Goal: Information Seeking & Learning: Learn about a topic

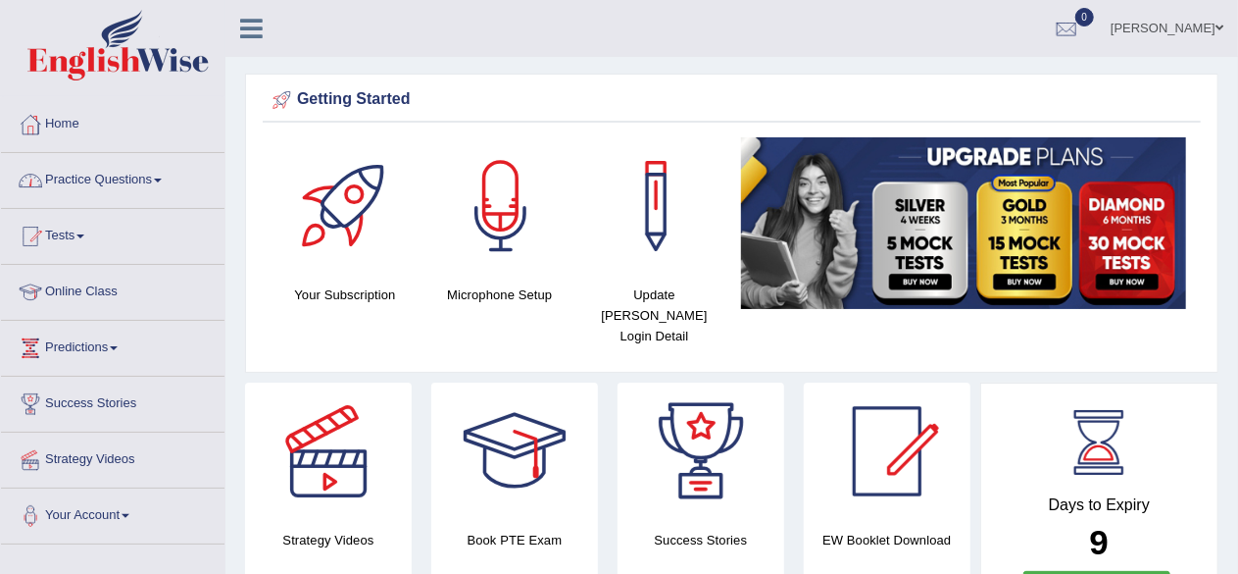
click at [146, 174] on link "Practice Questions" at bounding box center [113, 177] width 224 height 49
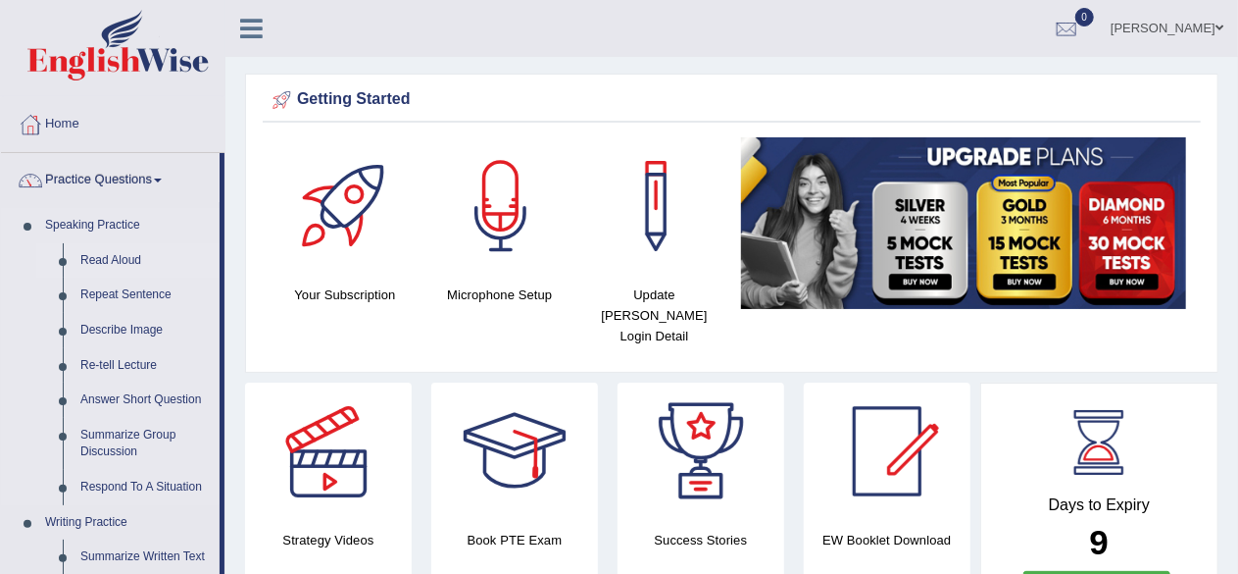
click at [108, 248] on link "Read Aloud" at bounding box center [146, 260] width 148 height 35
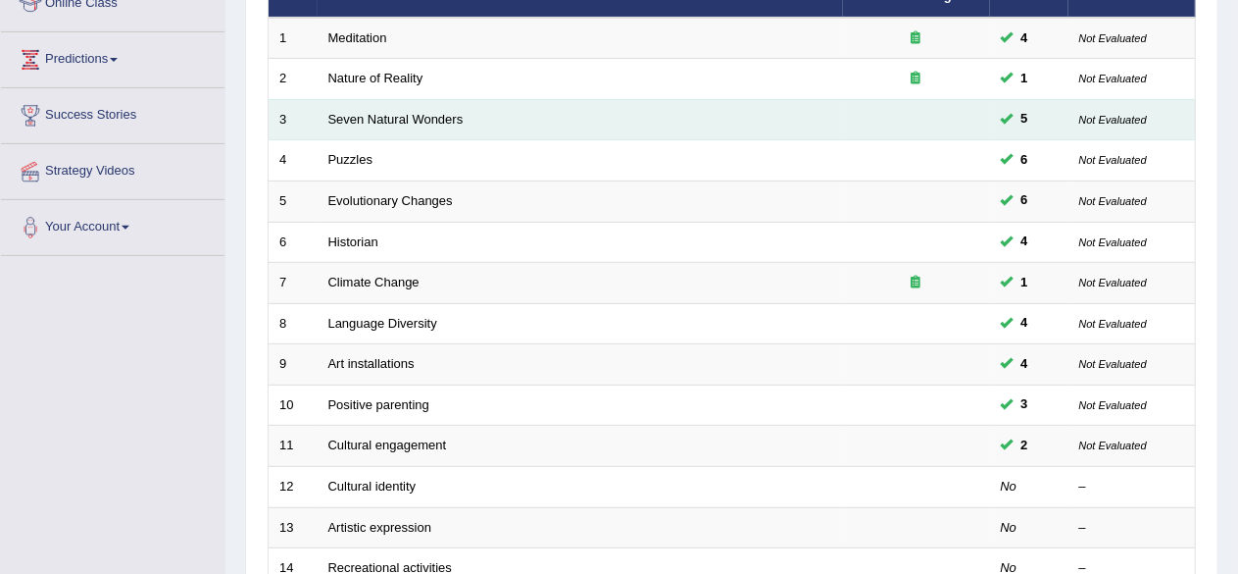
scroll to position [294, 0]
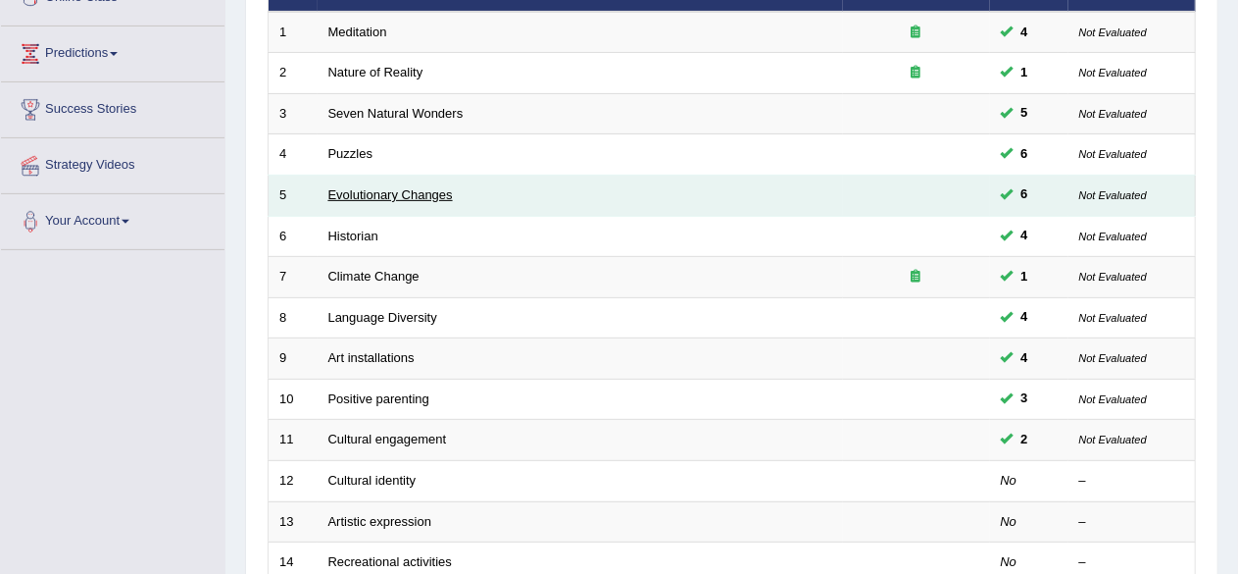
click at [445, 193] on link "Evolutionary Changes" at bounding box center [390, 194] width 125 height 15
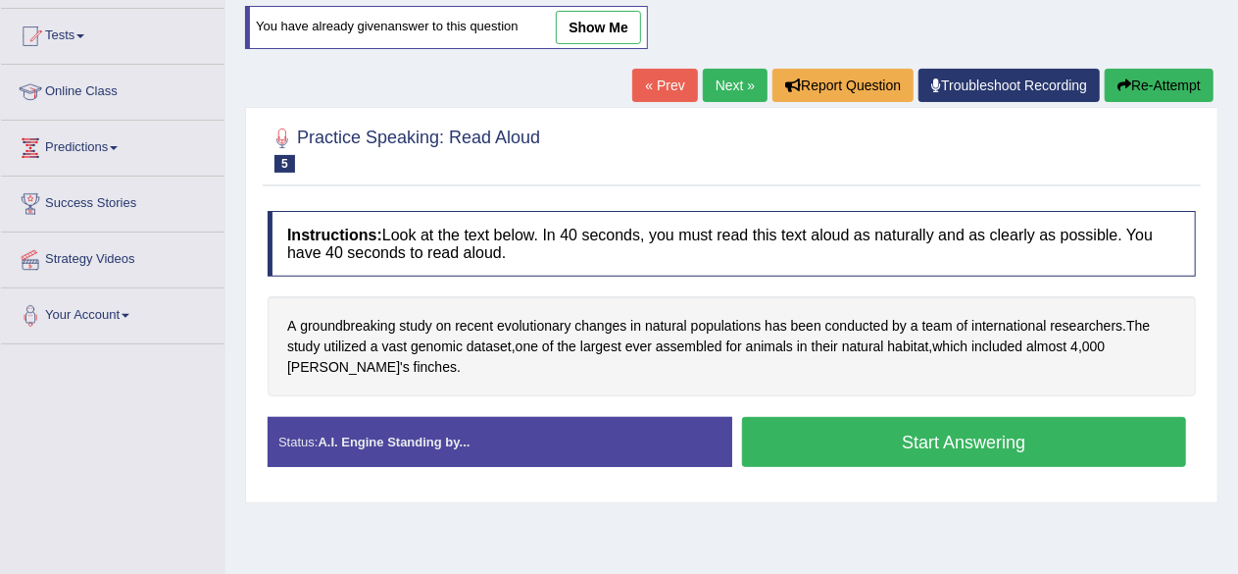
scroll to position [196, 0]
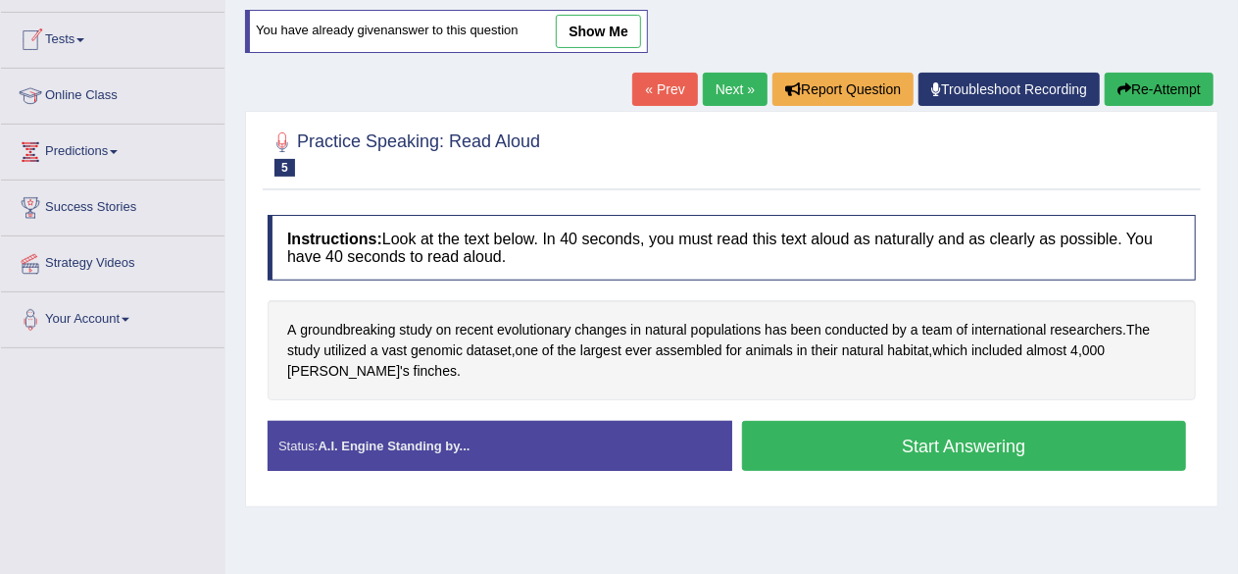
click at [612, 37] on link "show me" at bounding box center [598, 31] width 85 height 33
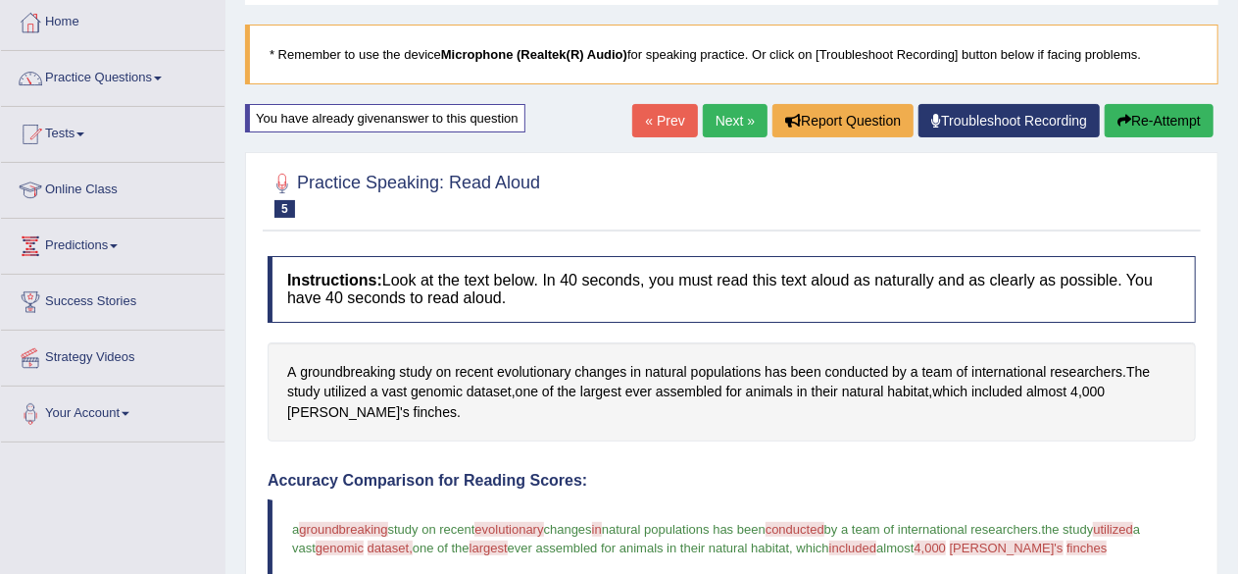
scroll to position [98, 0]
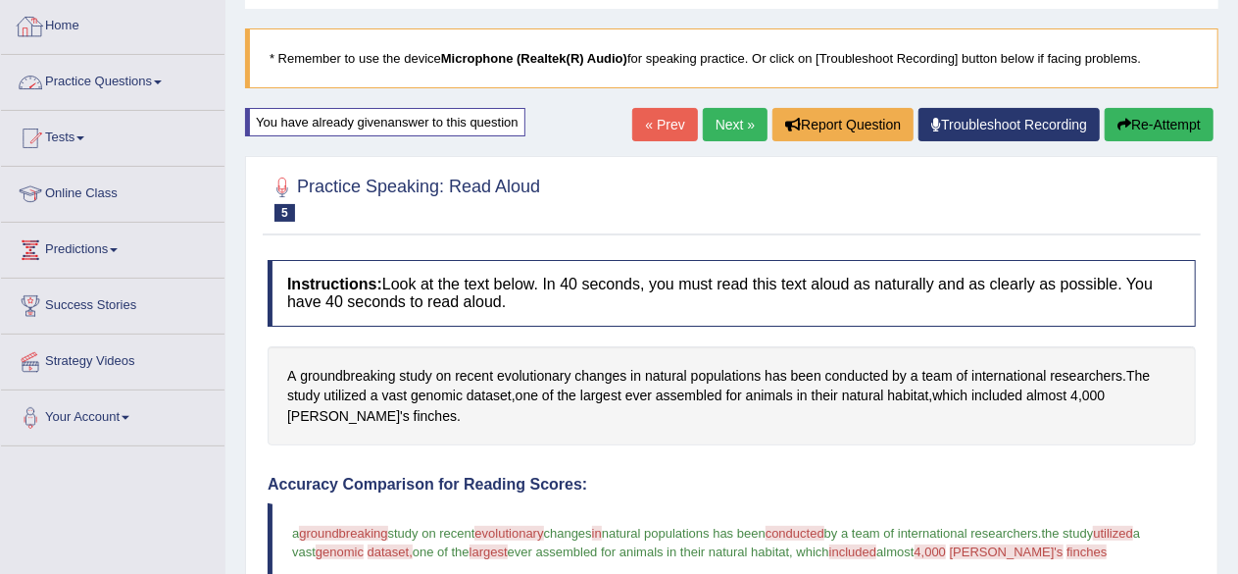
click at [92, 76] on link "Practice Questions" at bounding box center [113, 79] width 224 height 49
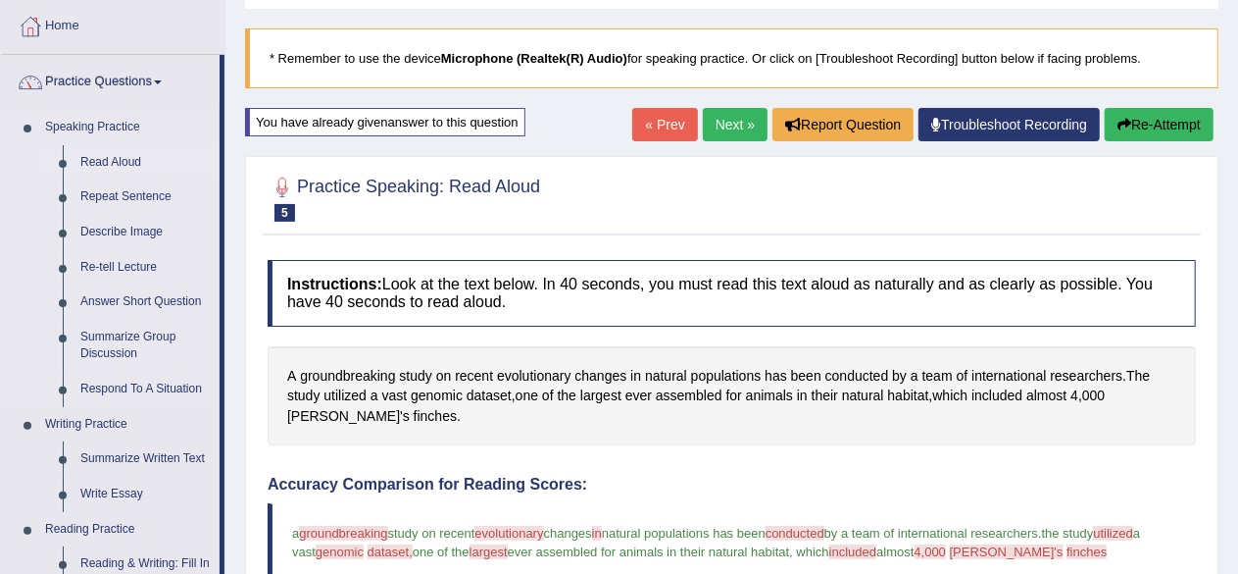
click at [106, 160] on link "Read Aloud" at bounding box center [146, 162] width 148 height 35
